Goal: Task Accomplishment & Management: Manage account settings

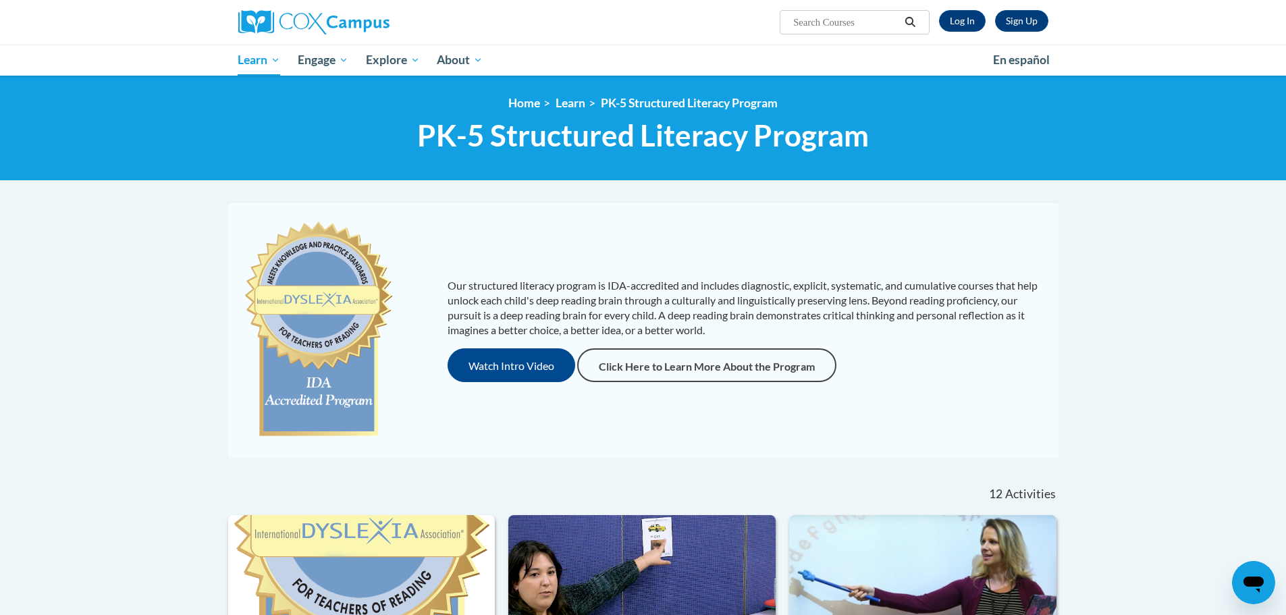
click at [935, 25] on div "Sign Up Log In" at bounding box center [988, 21] width 119 height 22
click at [971, 19] on link "Log In" at bounding box center [962, 21] width 47 height 22
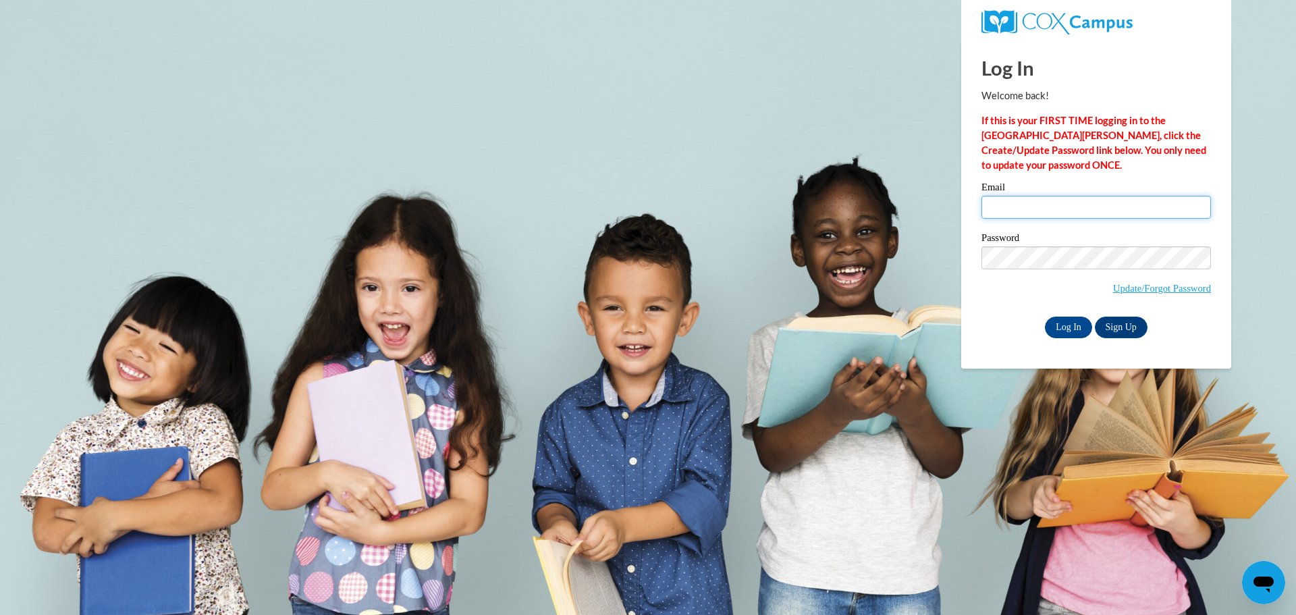
click at [1047, 204] on input "Email" at bounding box center [1095, 207] width 229 height 23
type input "durikma@wauwatosa.k12.wi.us"
click at [1045, 316] on input "Log In" at bounding box center [1068, 327] width 47 height 22
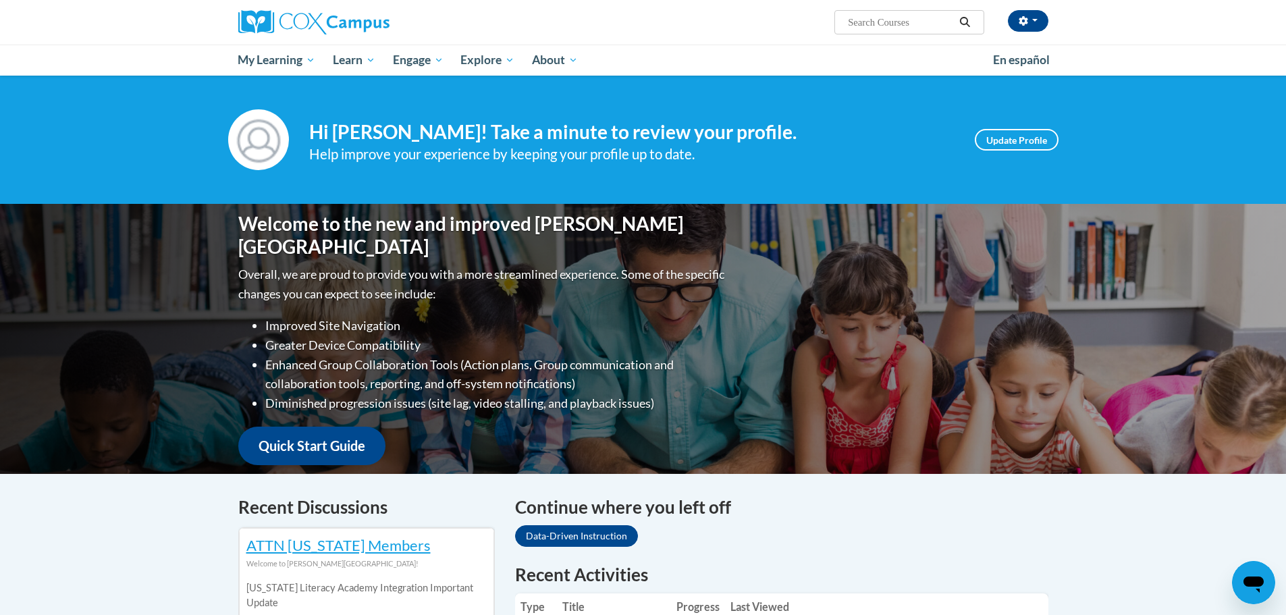
scroll to position [202, 0]
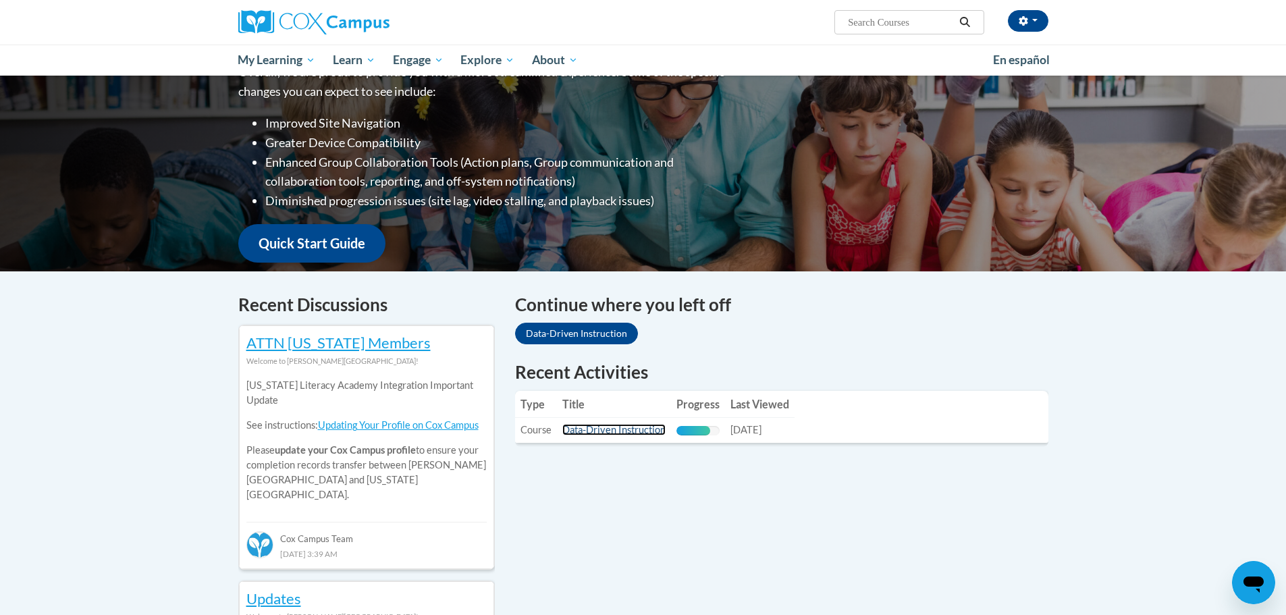
click at [597, 431] on link "Data-Driven Instruction" at bounding box center [613, 429] width 103 height 11
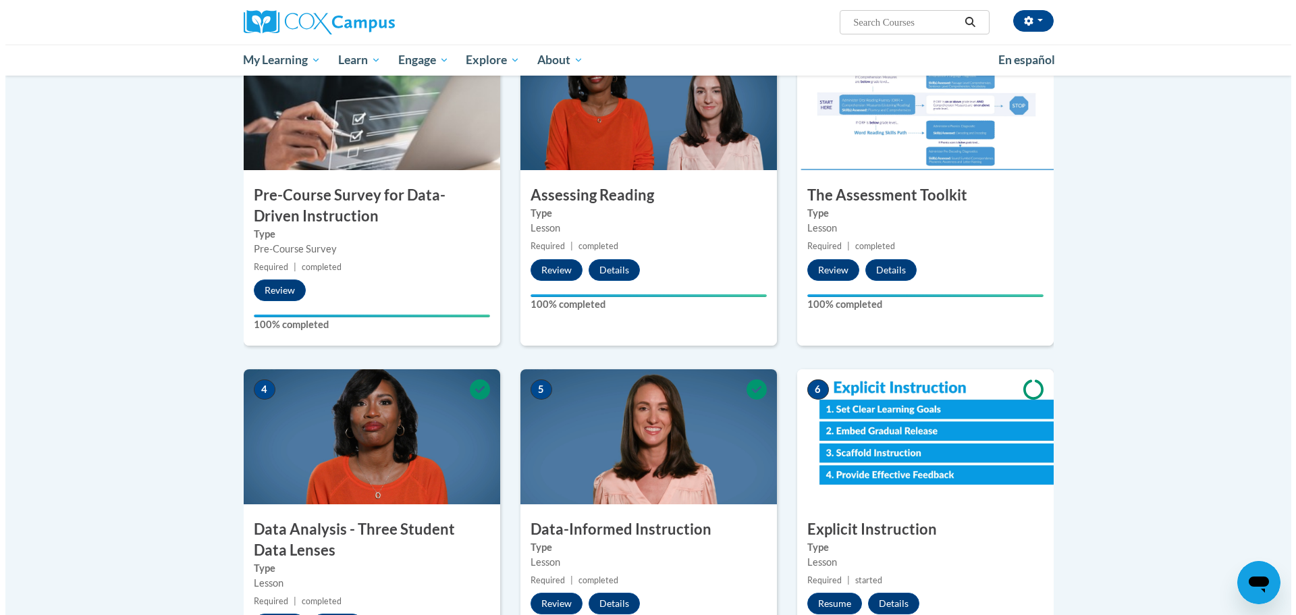
scroll to position [675, 0]
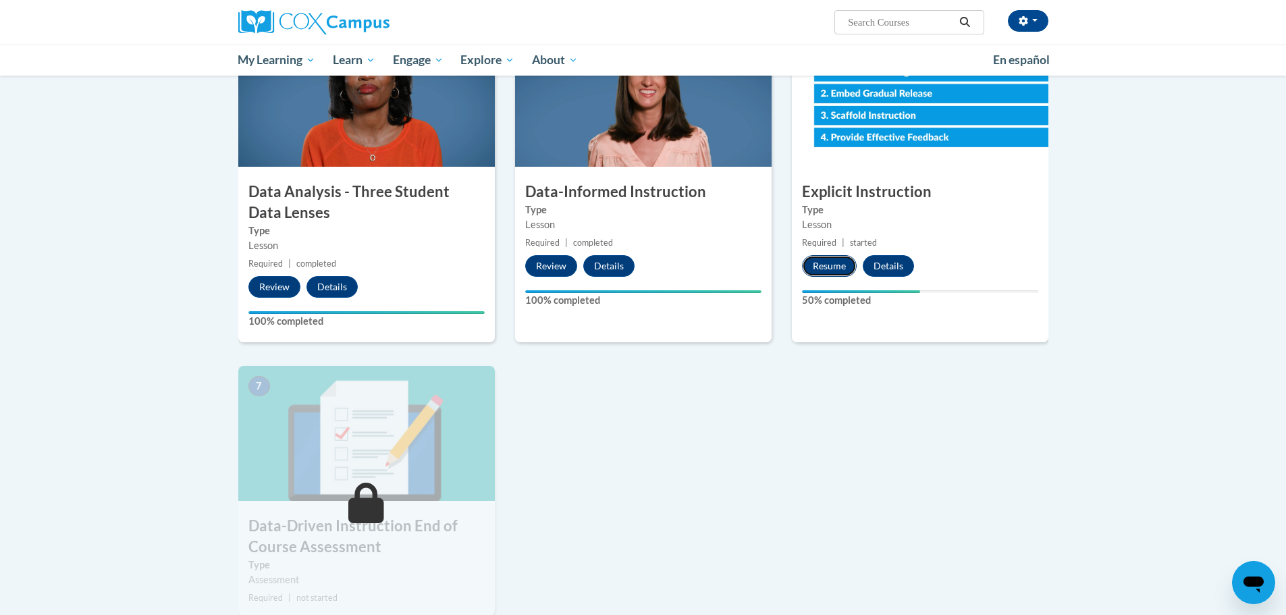
click at [826, 262] on button "Resume" at bounding box center [829, 266] width 55 height 22
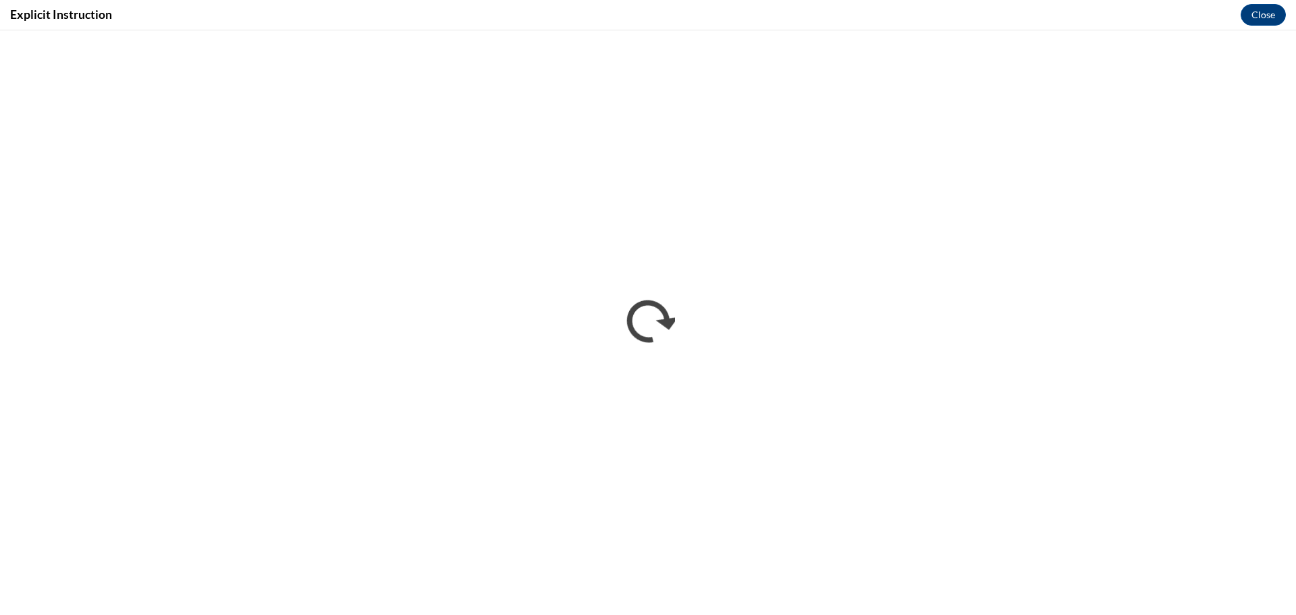
scroll to position [0, 0]
